Goal: Task Accomplishment & Management: Use online tool/utility

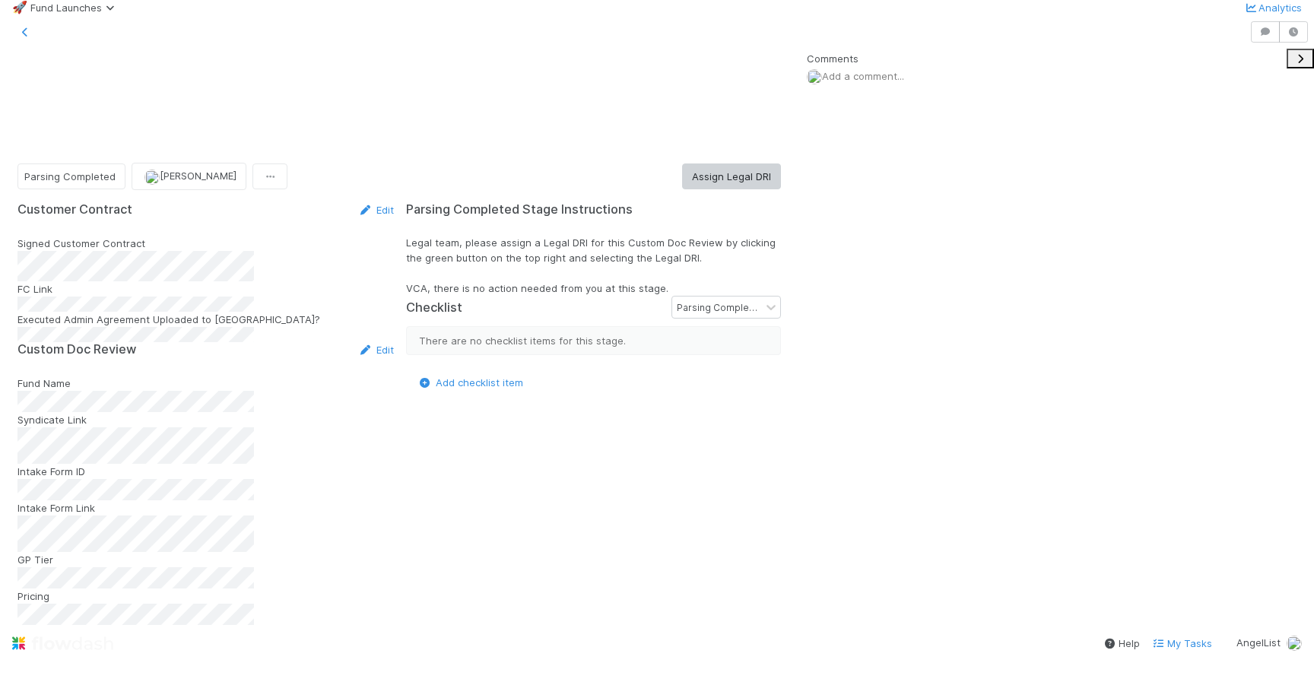
scroll to position [309, 737]
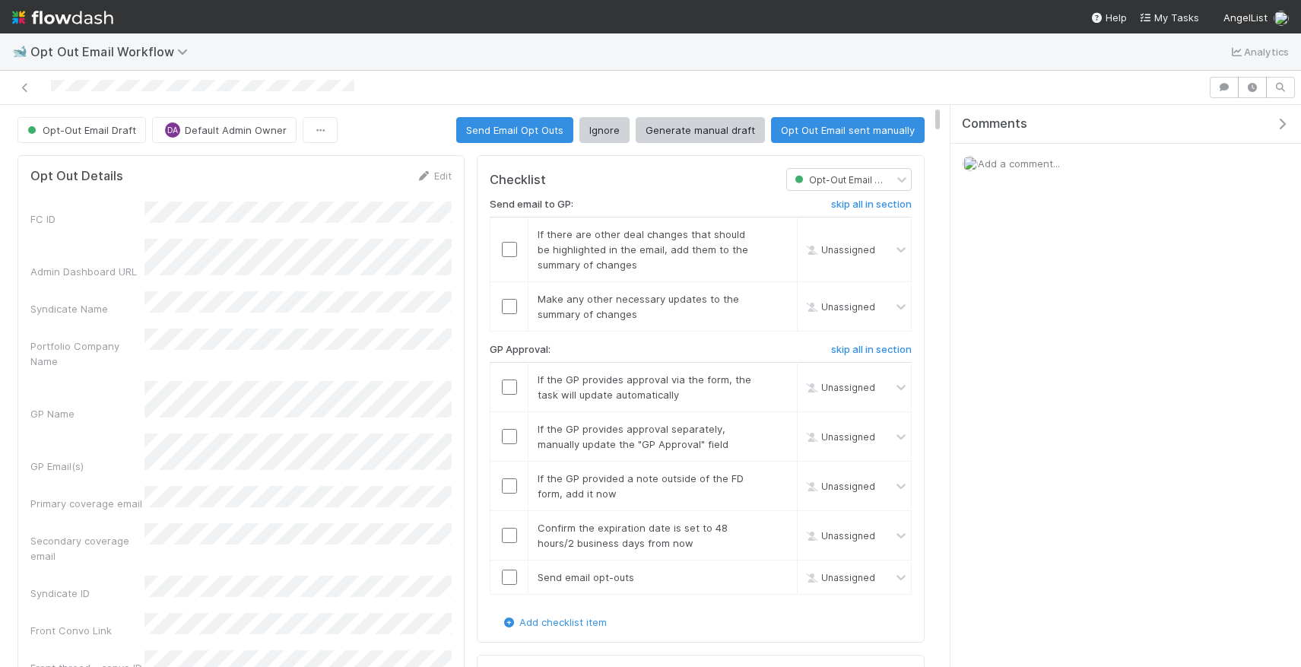
click at [718, 123] on icon "button" at bounding box center [1281, 124] width 15 height 12
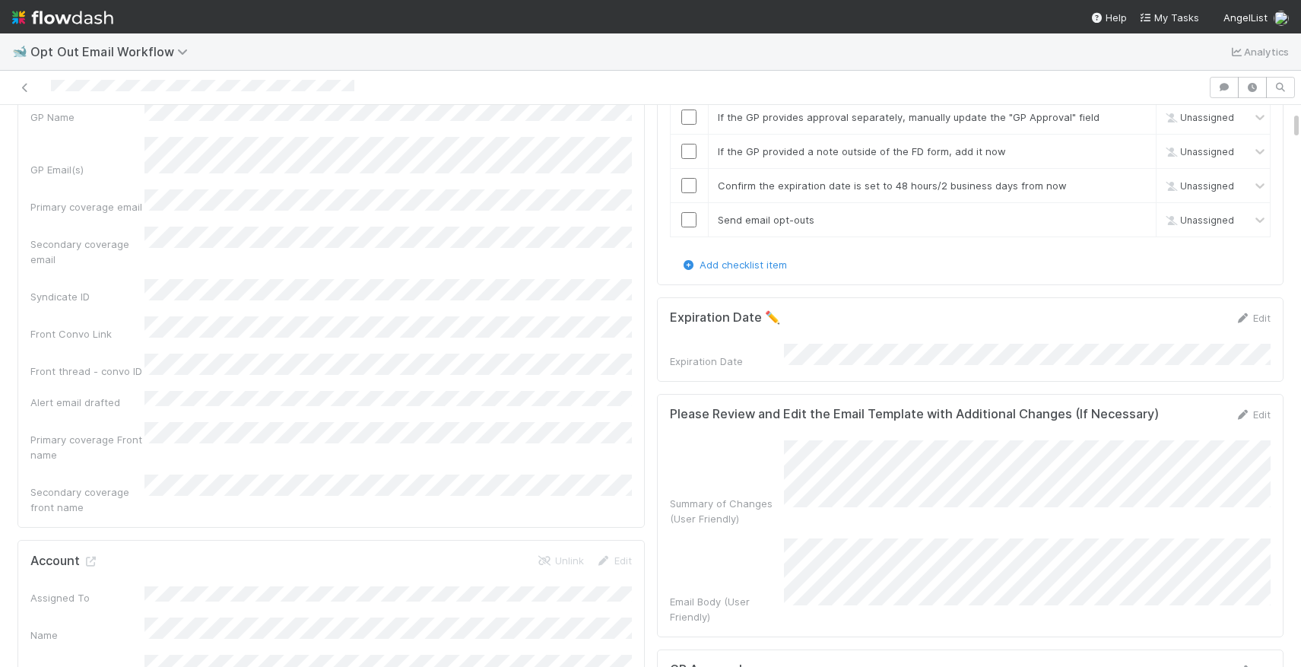
scroll to position [281, 0]
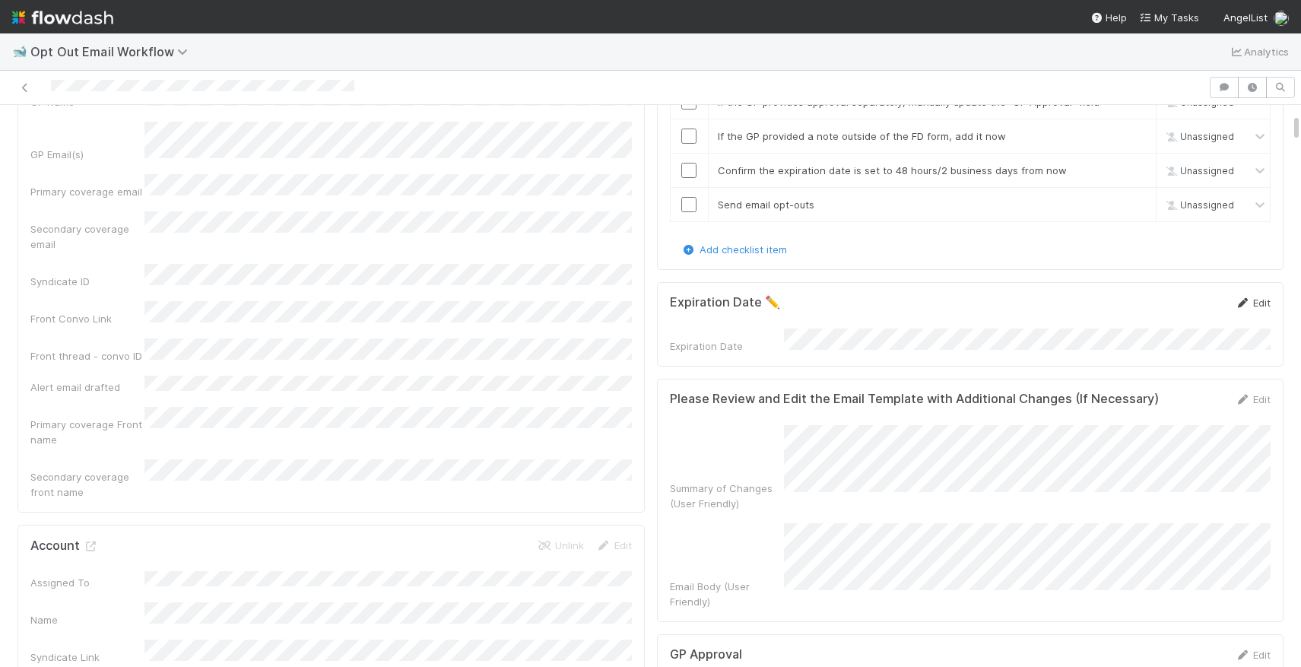
click at [718, 300] on link "Edit" at bounding box center [1253, 302] width 36 height 12
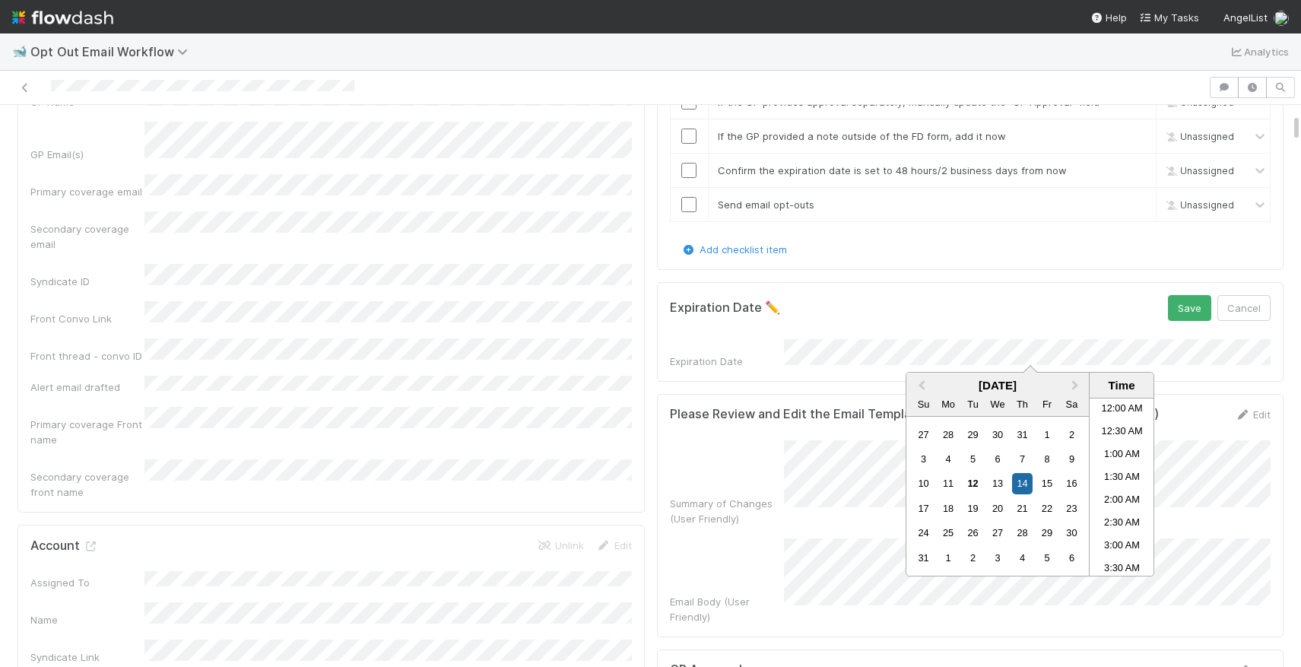
scroll to position [629, 0]
click at [718, 533] on li "4:30 PM" at bounding box center [1121, 533] width 65 height 23
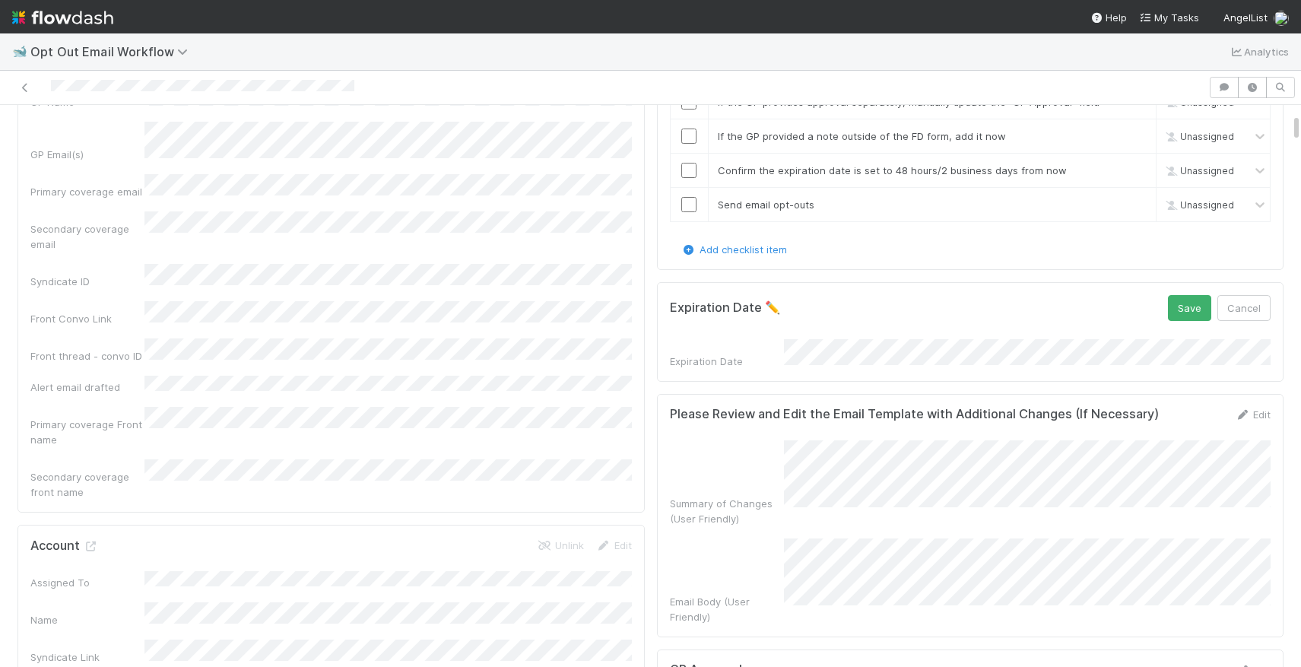
click at [718, 295] on div "Expiration Date ✏️ Save Cancel" at bounding box center [970, 308] width 601 height 26
click at [718, 300] on button "Save" at bounding box center [1189, 308] width 43 height 26
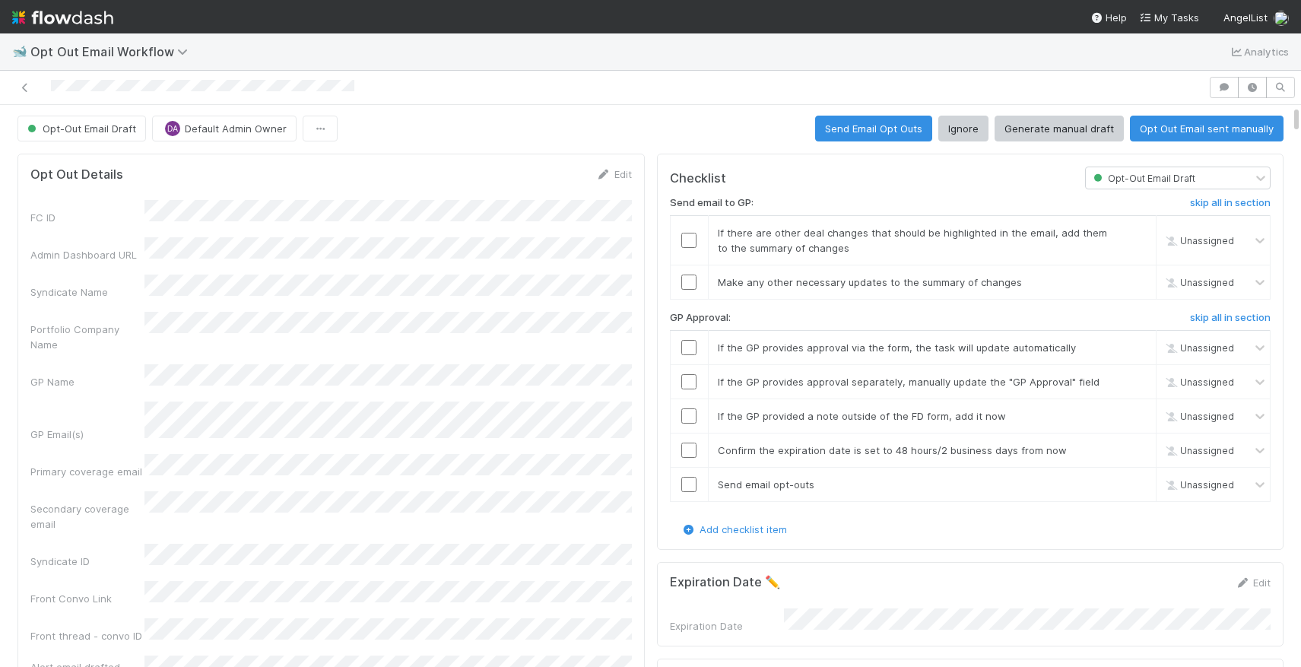
scroll to position [2, 0]
click at [718, 233] on link "skip" at bounding box center [1136, 232] width 19 height 12
click at [688, 282] on input "checkbox" at bounding box center [688, 281] width 15 height 15
checkbox input "true"
click at [718, 234] on link "undo" at bounding box center [1135, 232] width 24 height 12
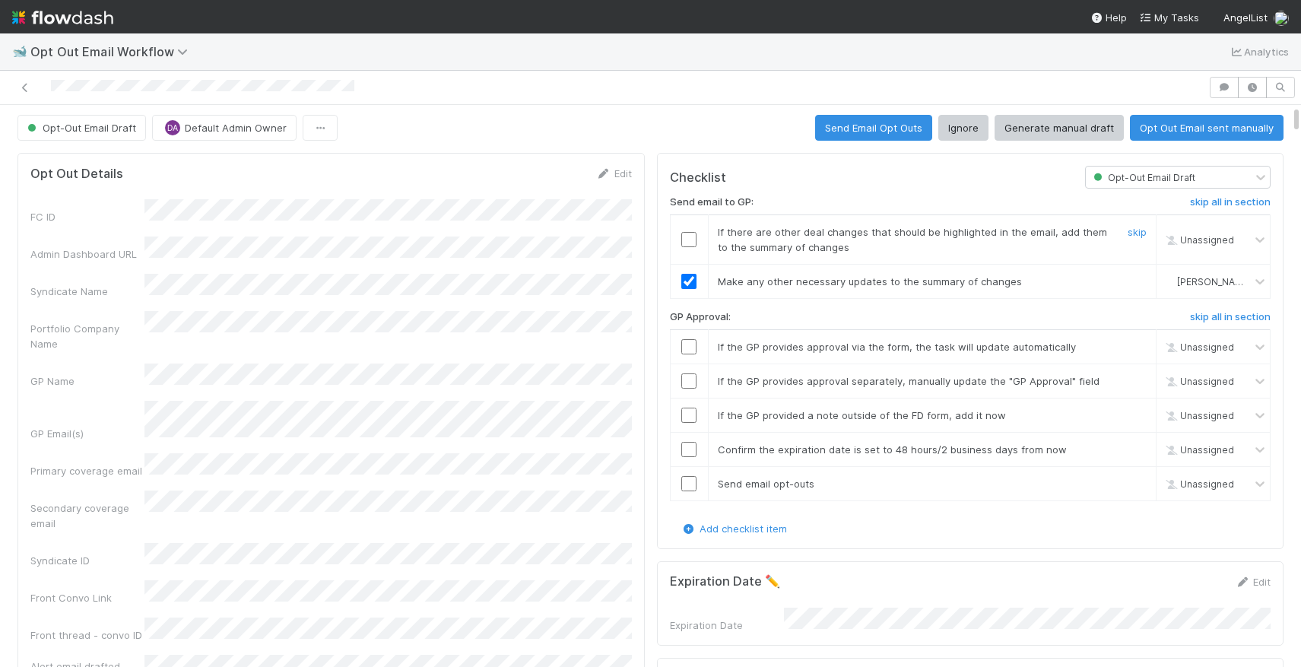
click at [693, 236] on input "checkbox" at bounding box center [688, 239] width 15 height 15
click at [685, 348] on input "checkbox" at bounding box center [688, 346] width 15 height 15
click at [718, 380] on link "skip" at bounding box center [1136, 381] width 19 height 12
click at [718, 417] on link "skip" at bounding box center [1136, 415] width 19 height 12
click at [718, 455] on div "Confirm the expiration date is set to 48 hours/2 business days from now" at bounding box center [909, 449] width 407 height 15
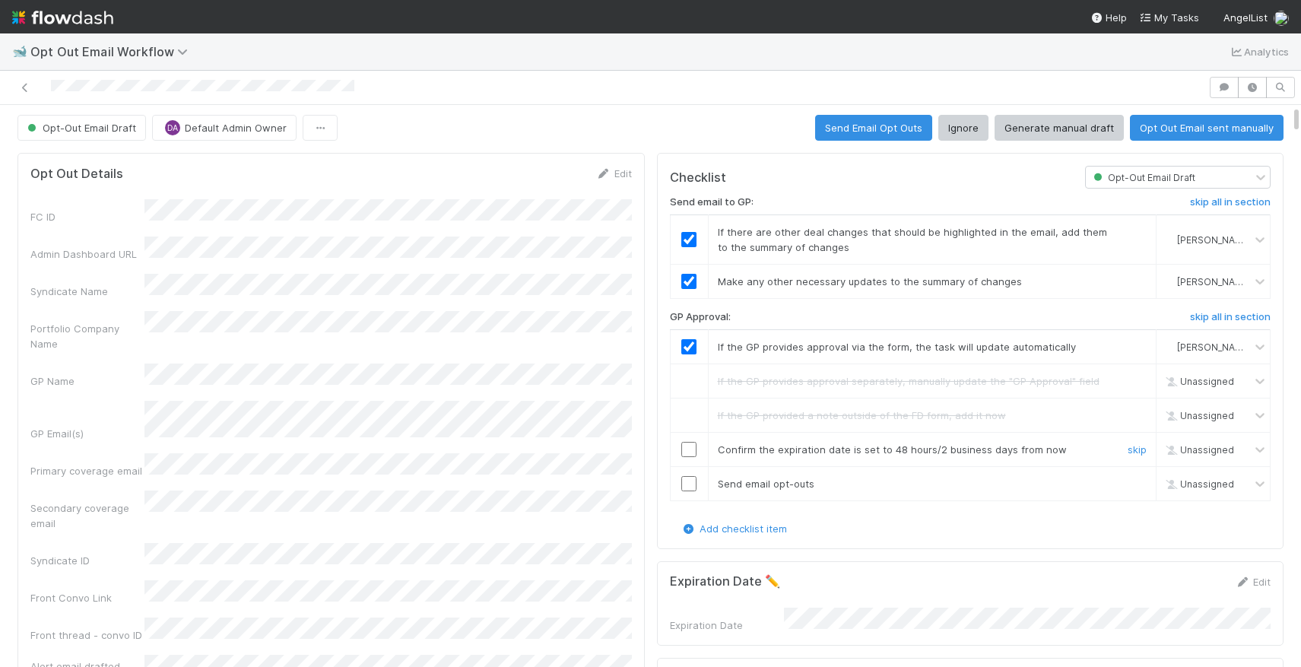
click at [682, 450] on input "checkbox" at bounding box center [688, 449] width 15 height 15
click at [690, 485] on input "checkbox" at bounding box center [688, 483] width 15 height 15
click at [718, 123] on button "Send Email Opt Outs" at bounding box center [873, 128] width 117 height 26
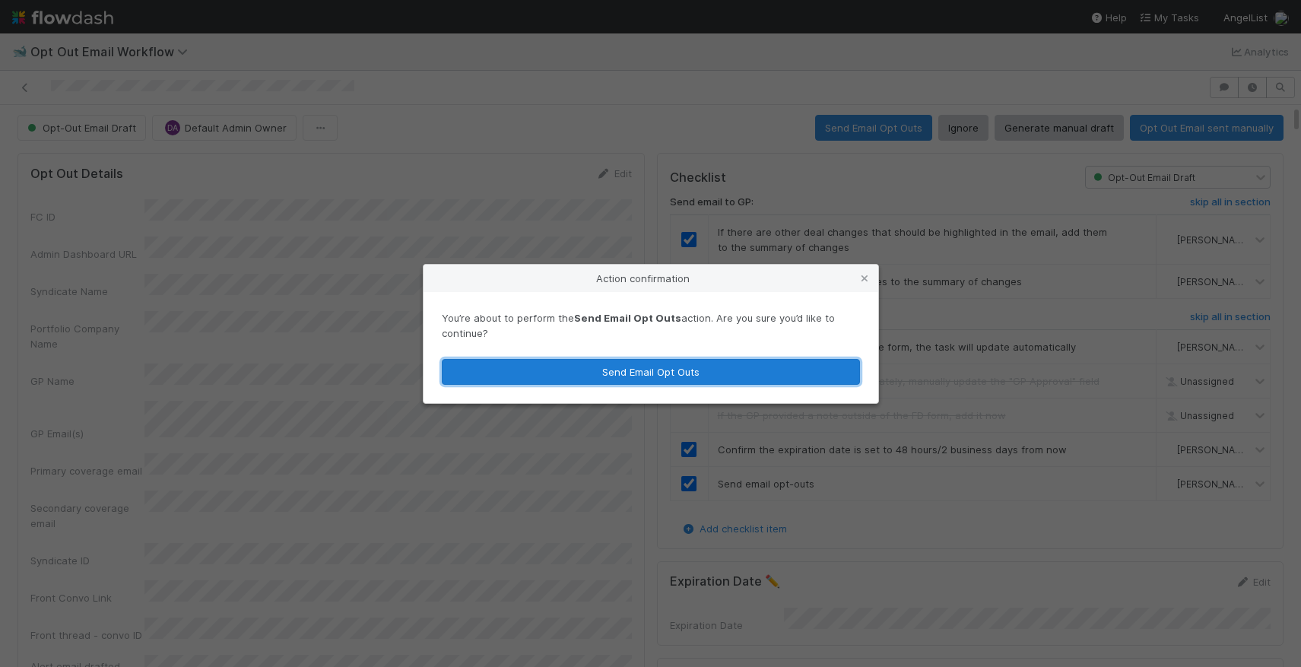
click at [656, 379] on button "Send Email Opt Outs" at bounding box center [651, 372] width 418 height 26
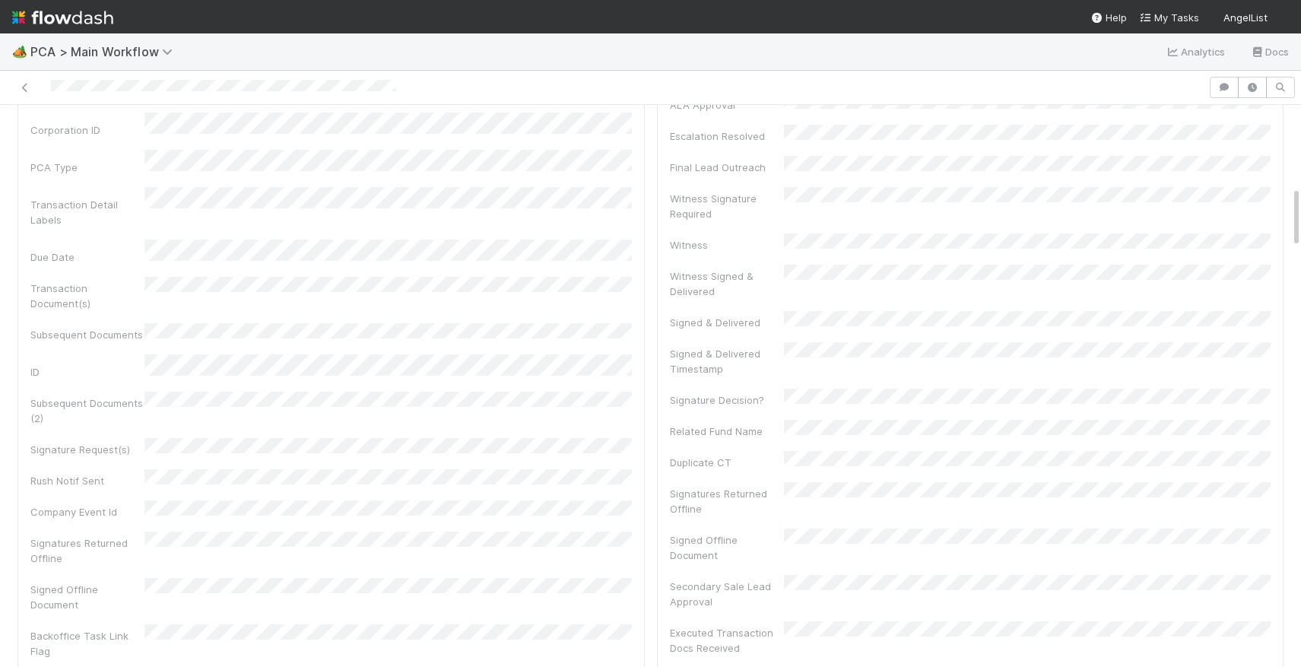
scroll to position [846, 0]
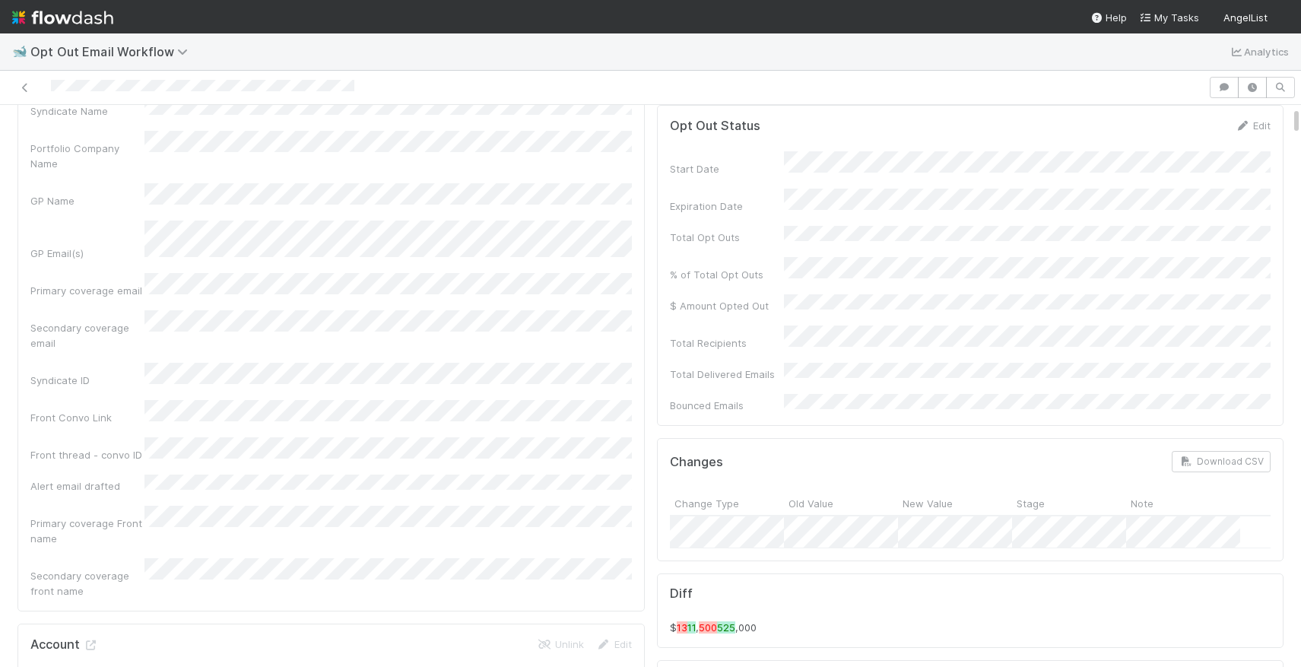
scroll to position [192, 0]
